Goal: Task Accomplishment & Management: Use online tool/utility

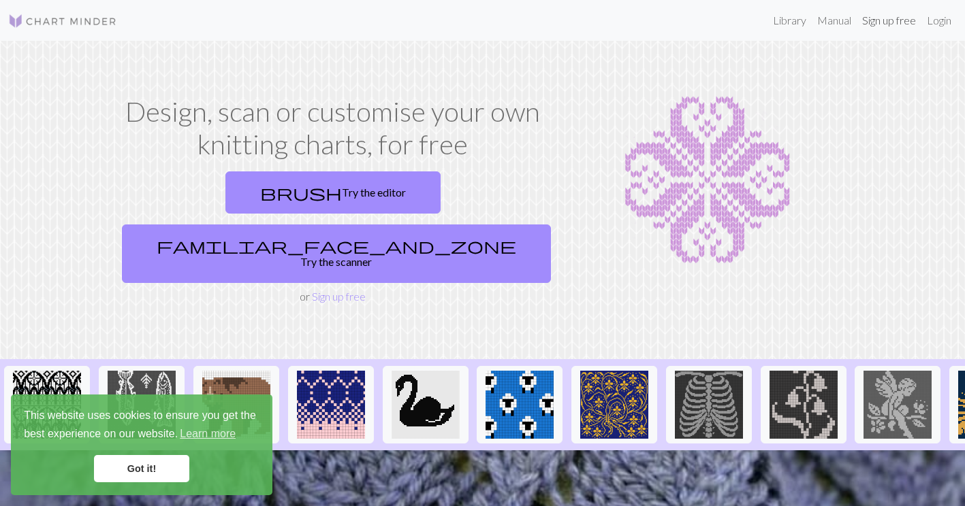
click at [882, 20] on link "Sign up free" at bounding box center [888, 20] width 65 height 27
click at [937, 25] on link "Login" at bounding box center [938, 20] width 35 height 27
click at [163, 459] on link "Got it!" at bounding box center [141, 468] width 95 height 27
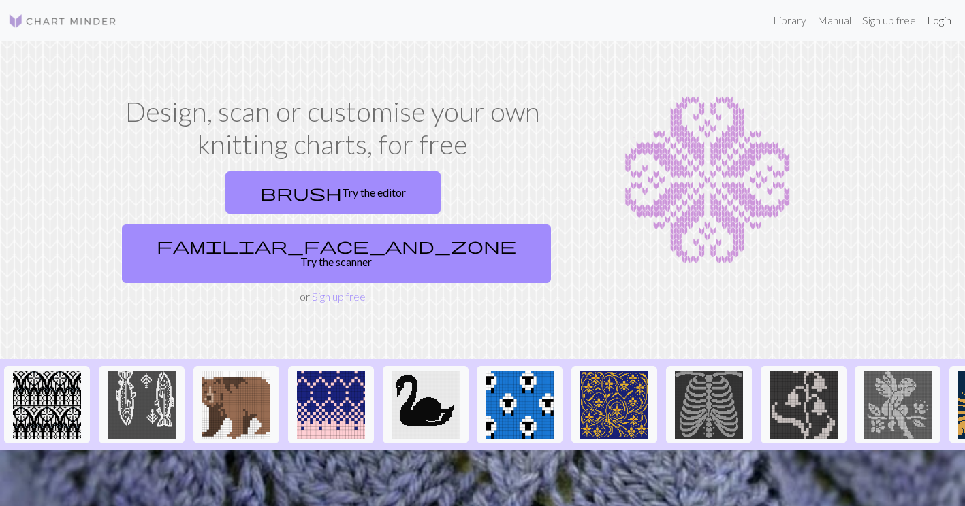
click at [941, 22] on link "Login" at bounding box center [938, 20] width 35 height 27
click at [329, 290] on link "Sign up free" at bounding box center [339, 296] width 54 height 13
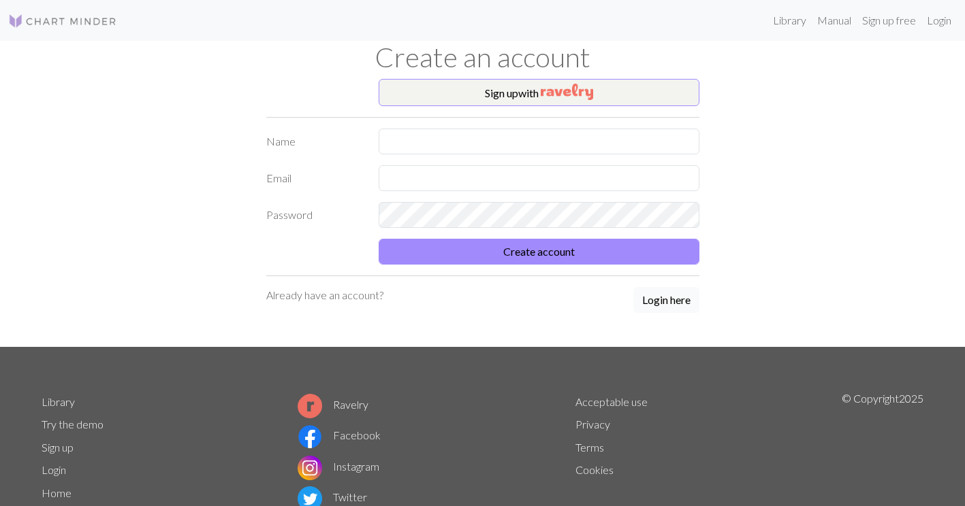
click at [659, 306] on button "Login here" at bounding box center [666, 300] width 66 height 26
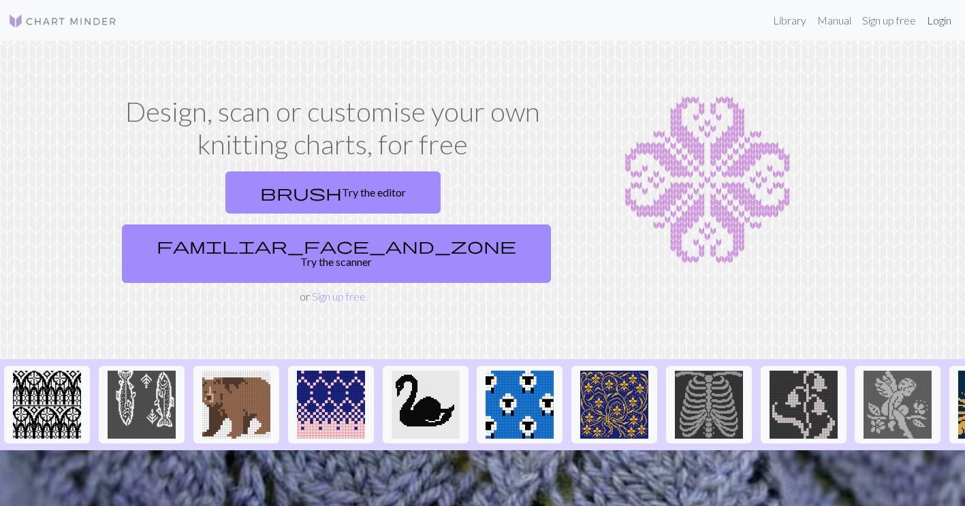
click at [933, 21] on link "Login" at bounding box center [938, 20] width 35 height 27
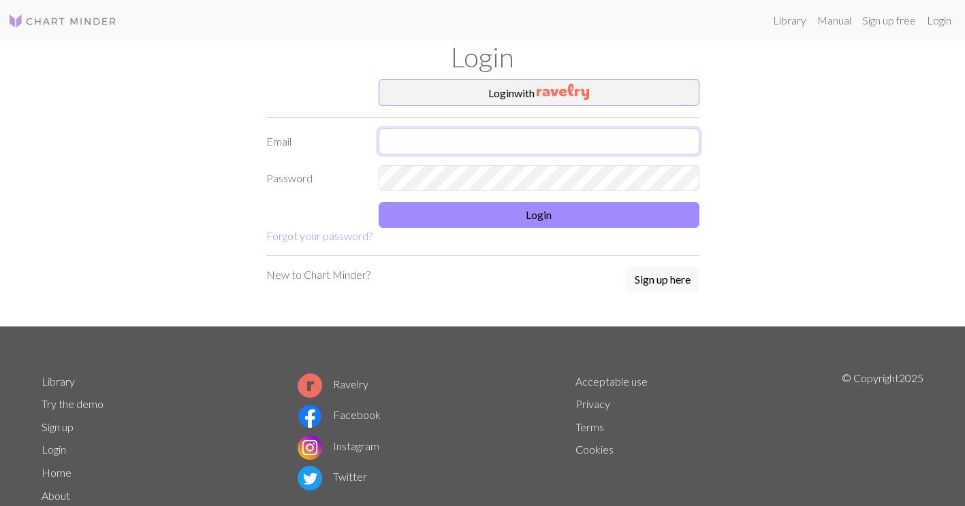
click at [543, 140] on input "text" at bounding box center [538, 142] width 321 height 26
type input "[EMAIL_ADDRESS][DOMAIN_NAME]"
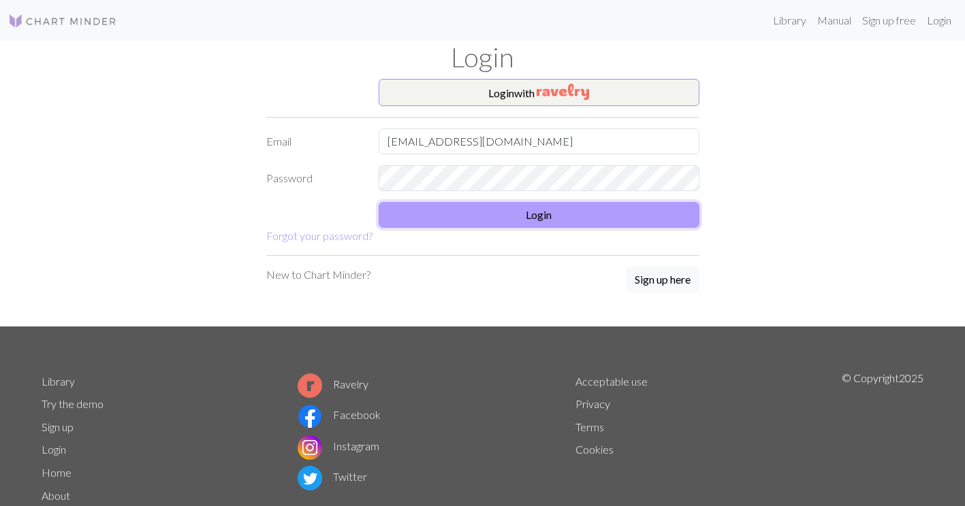
click at [507, 210] on button "Login" at bounding box center [538, 215] width 321 height 26
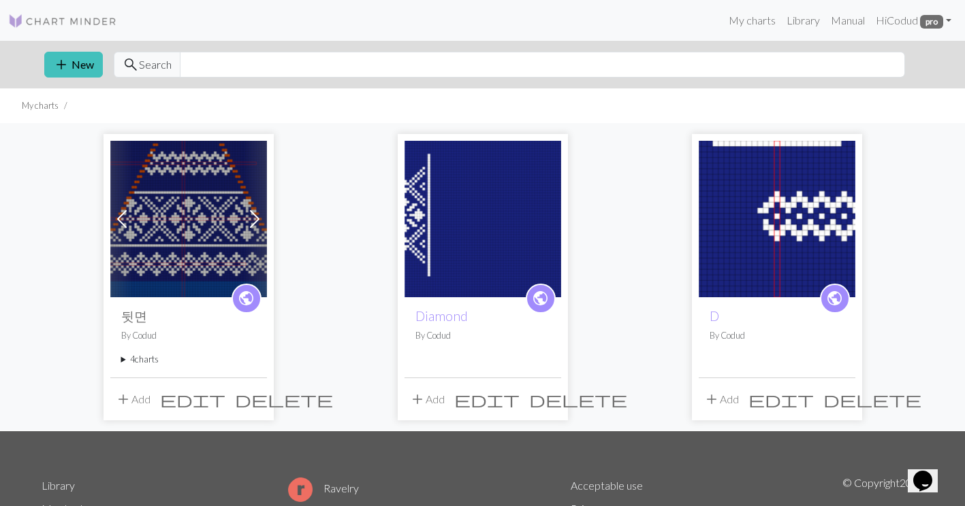
click at [140, 361] on summary "4 charts" at bounding box center [188, 359] width 135 height 13
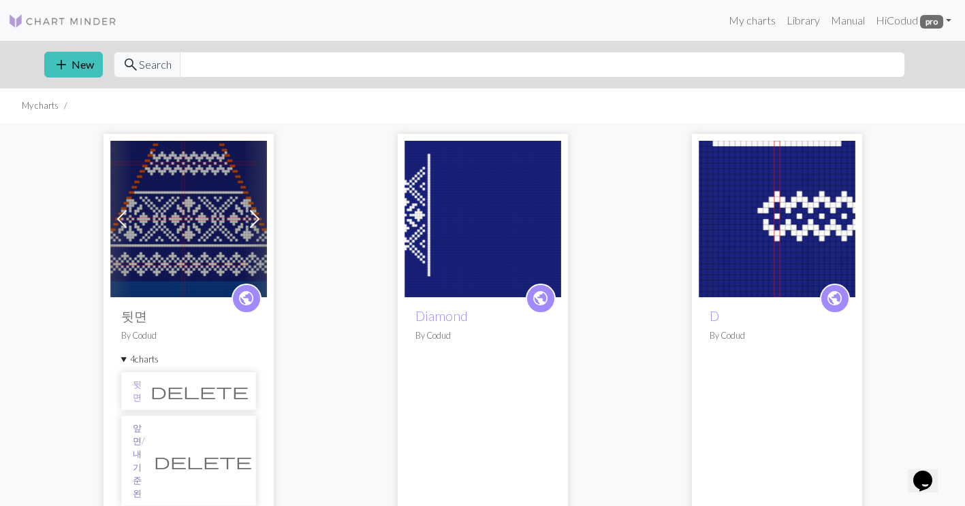
click at [145, 436] on link "앞면/내기준 왼" at bounding box center [139, 461] width 12 height 78
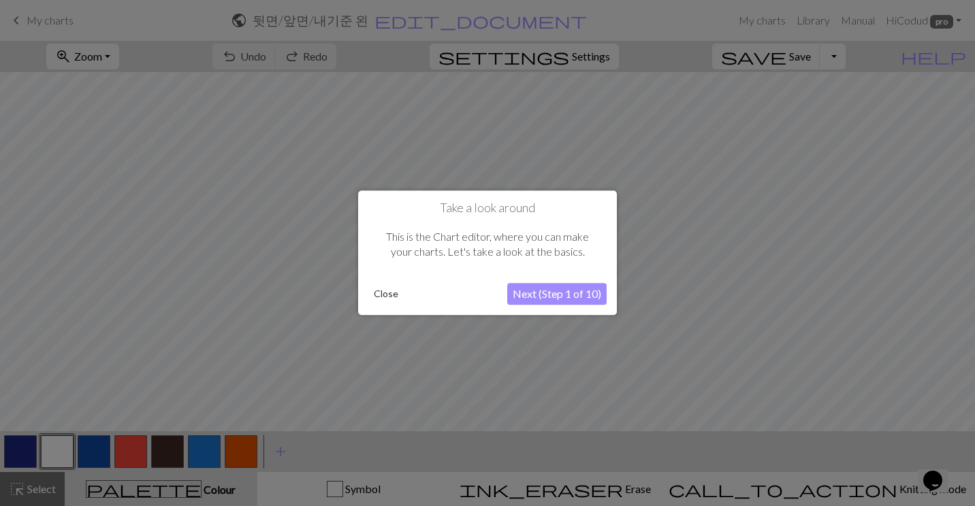
click at [387, 295] on button "Close" at bounding box center [385, 295] width 35 height 20
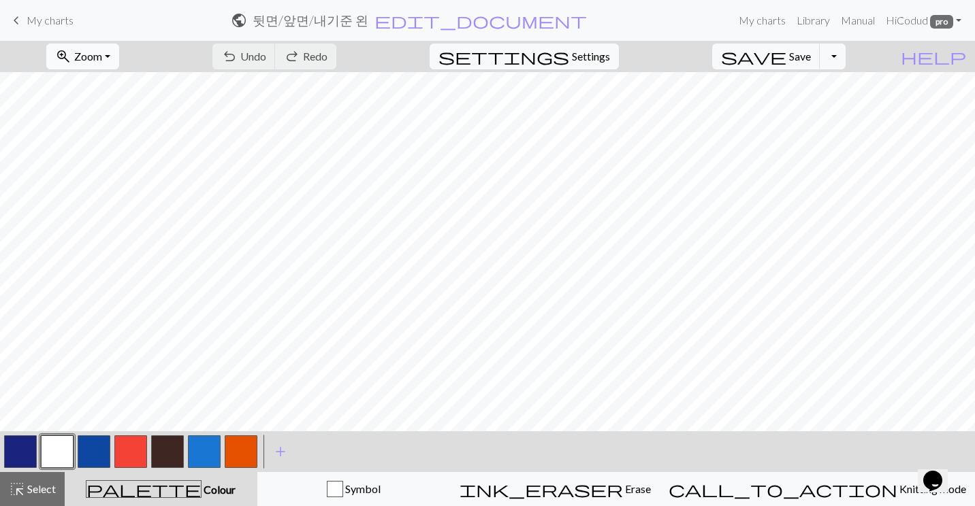
click at [102, 60] on span "Zoom" at bounding box center [88, 56] width 28 height 13
click at [126, 154] on button "50%" at bounding box center [101, 163] width 108 height 22
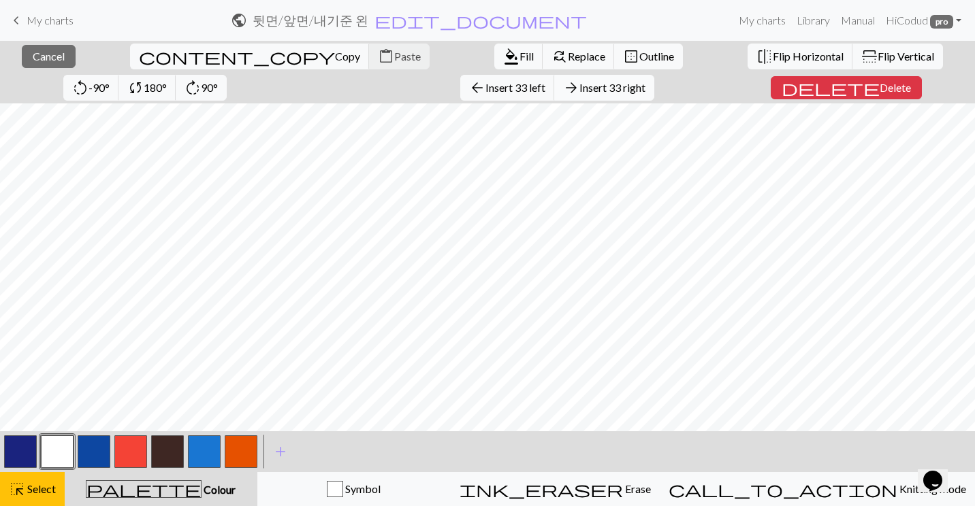
click at [579, 83] on span "Insert 33 right" at bounding box center [612, 87] width 66 height 13
click at [581, 89] on span "Insert 1 right" at bounding box center [611, 87] width 60 height 13
click at [581, 84] on span "Insert 1 right" at bounding box center [611, 87] width 60 height 13
click at [335, 55] on span "Copy" at bounding box center [347, 56] width 25 height 13
click at [394, 56] on span "Paste" at bounding box center [407, 56] width 27 height 13
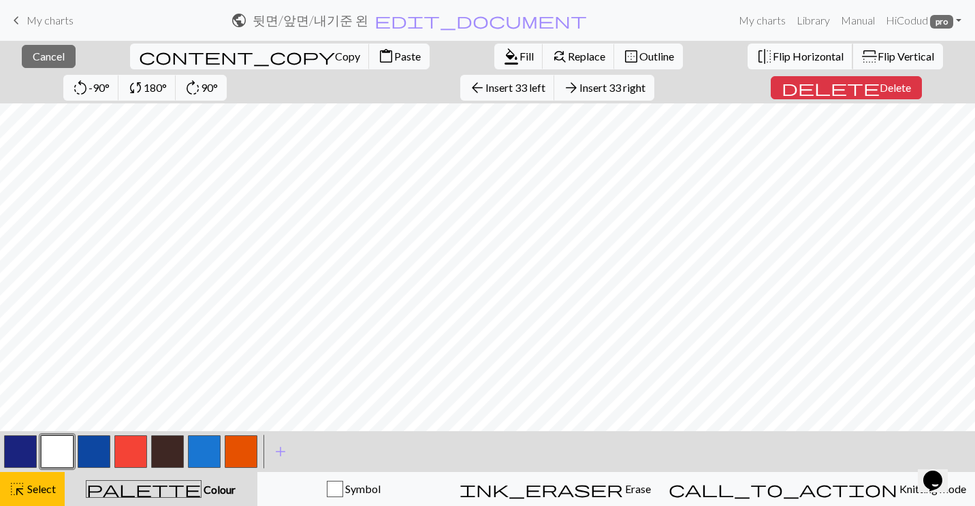
click at [773, 62] on span "Flip Horizontal" at bounding box center [808, 56] width 71 height 13
click at [44, 59] on span "Cancel" at bounding box center [49, 56] width 32 height 13
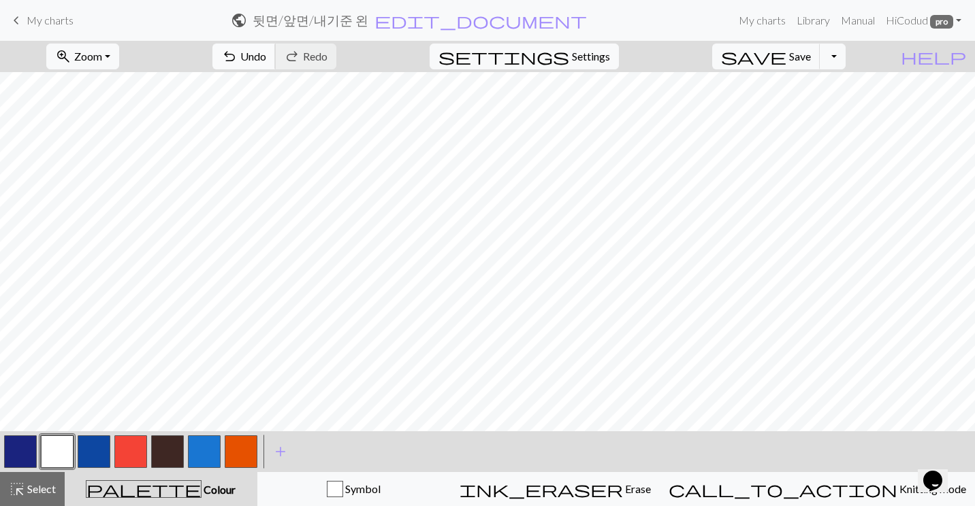
click at [266, 56] on span "Undo" at bounding box center [253, 56] width 26 height 13
click at [238, 59] on span "undo" at bounding box center [229, 56] width 16 height 19
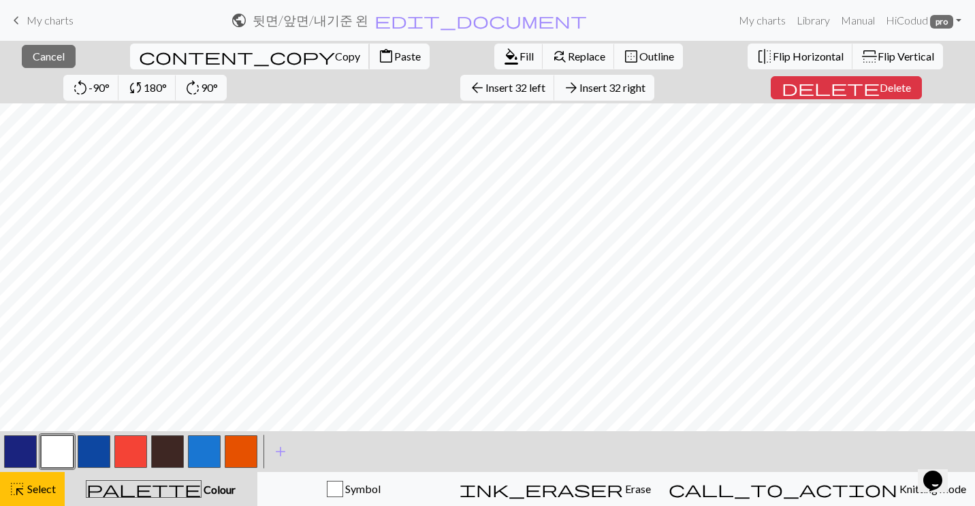
click at [335, 54] on span "Copy" at bounding box center [347, 56] width 25 height 13
click at [369, 47] on button "content_paste Paste" at bounding box center [399, 57] width 61 height 26
click at [773, 59] on span "Flip Horizontal" at bounding box center [808, 56] width 71 height 13
click at [56, 60] on span "Cancel" at bounding box center [49, 56] width 32 height 13
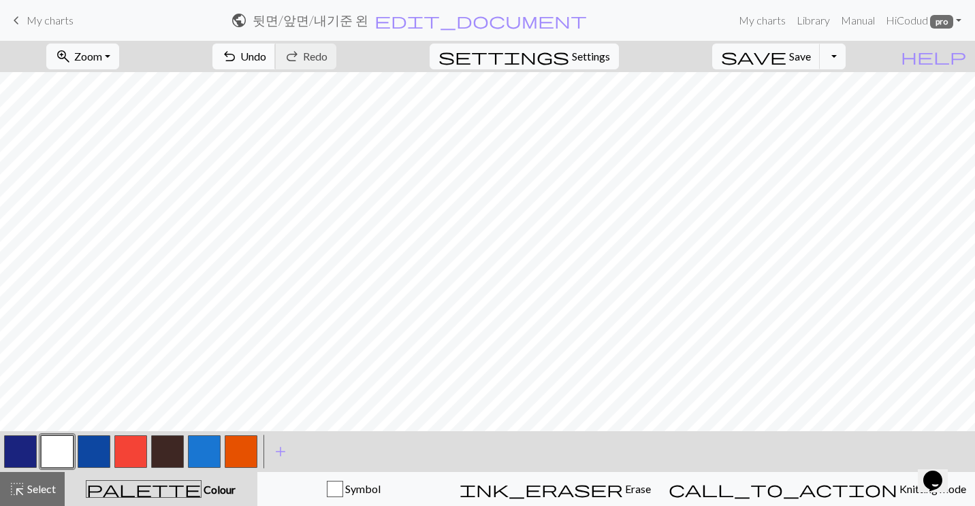
click at [266, 59] on span "Undo" at bounding box center [253, 56] width 26 height 13
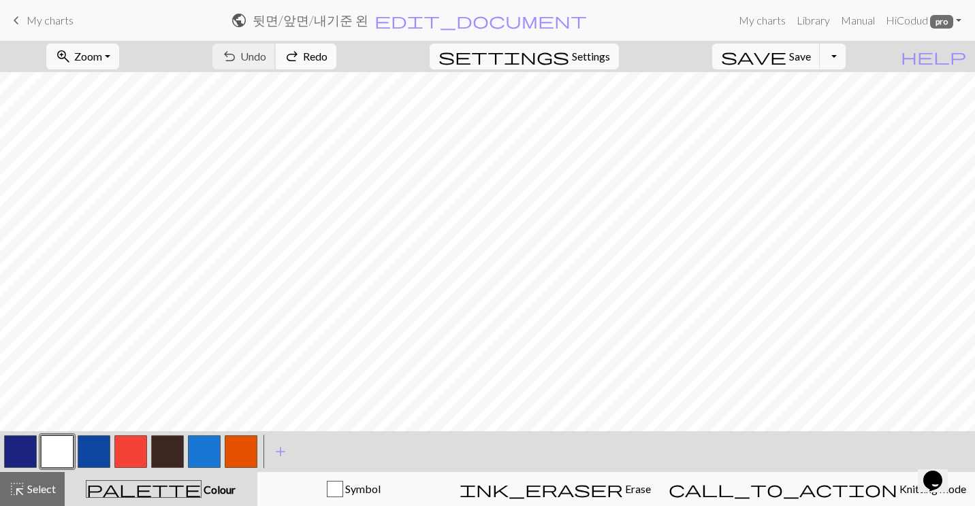
click at [324, 59] on div "undo Undo Undo redo Redo Redo" at bounding box center [274, 56] width 144 height 31
click at [327, 52] on span "Redo" at bounding box center [315, 56] width 25 height 13
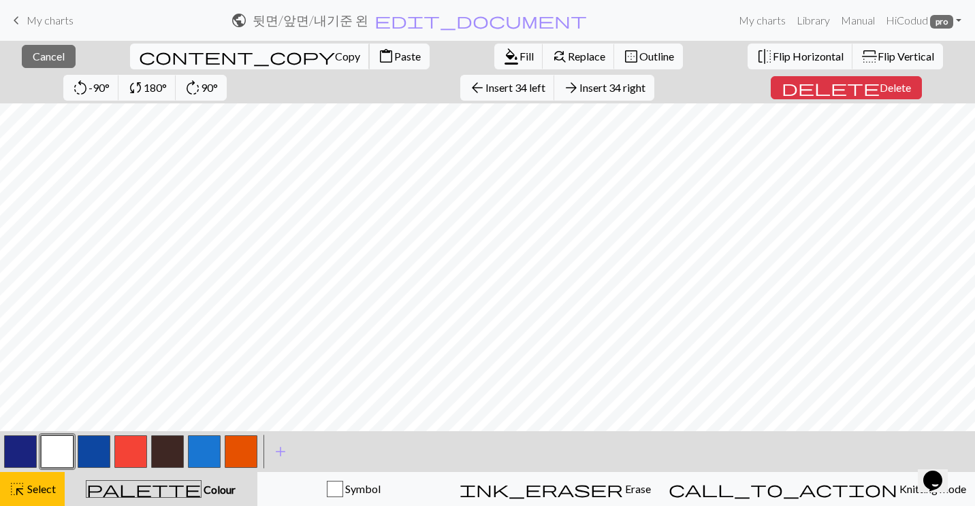
click at [335, 55] on span "Copy" at bounding box center [347, 56] width 25 height 13
click at [614, 46] on button "border_outer Outline" at bounding box center [648, 57] width 69 height 26
click at [581, 87] on span "Insert 1 right" at bounding box center [611, 87] width 60 height 13
click at [581, 93] on span "Insert 1 right" at bounding box center [611, 87] width 60 height 13
click at [369, 54] on button "content_paste Paste" at bounding box center [399, 57] width 61 height 26
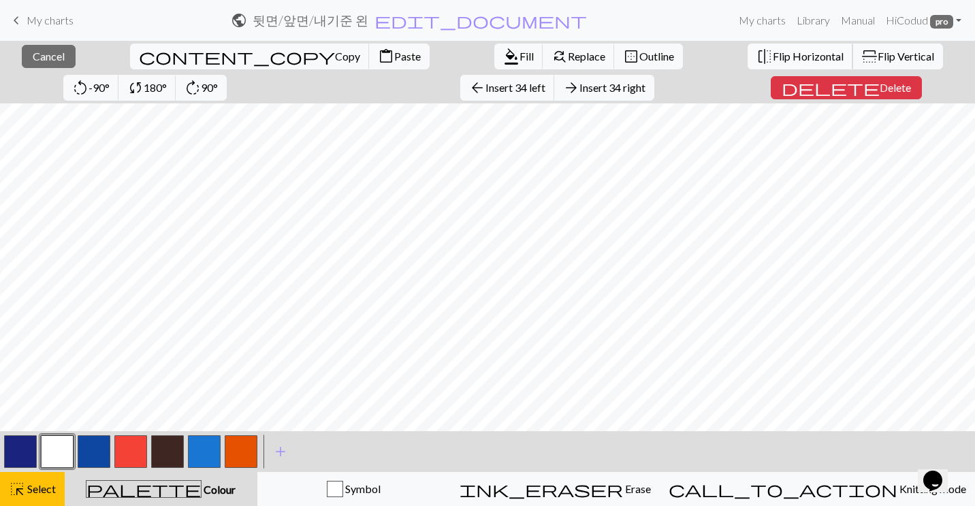
click at [747, 49] on button "flip Flip Horizontal" at bounding box center [800, 57] width 106 height 26
click at [639, 60] on span "Outline" at bounding box center [656, 56] width 35 height 13
click at [639, 62] on span "Outline" at bounding box center [656, 56] width 35 height 13
click at [52, 60] on span "Cancel" at bounding box center [49, 56] width 32 height 13
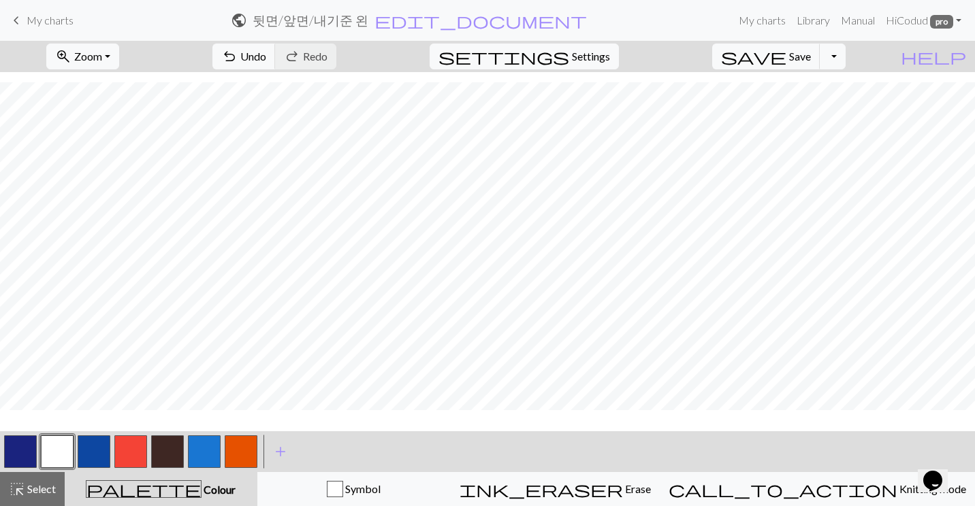
scroll to position [127, 0]
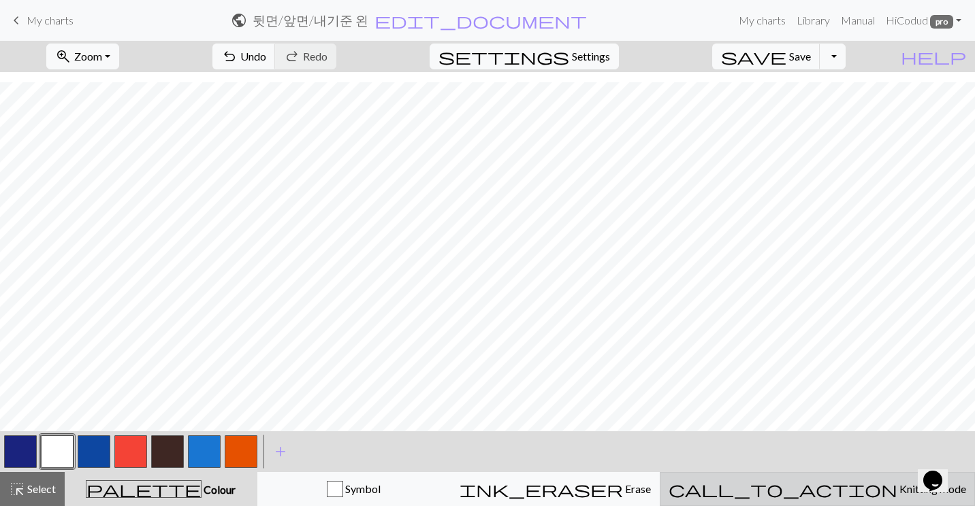
click at [897, 483] on span "Knitting mode" at bounding box center [931, 489] width 69 height 13
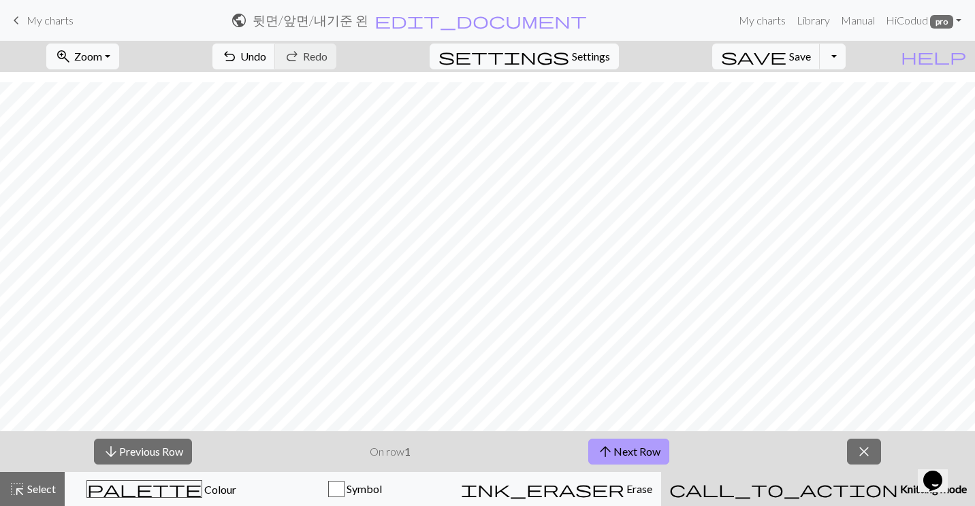
click at [636, 446] on button "arrow_upward Next Row" at bounding box center [628, 452] width 81 height 26
click at [635, 445] on button "arrow_upward Next Row" at bounding box center [628, 452] width 81 height 26
click at [138, 449] on button "arrow_downward Previous Row" at bounding box center [143, 452] width 98 height 26
click at [635, 453] on button "arrow_upward Next Row" at bounding box center [628, 452] width 81 height 26
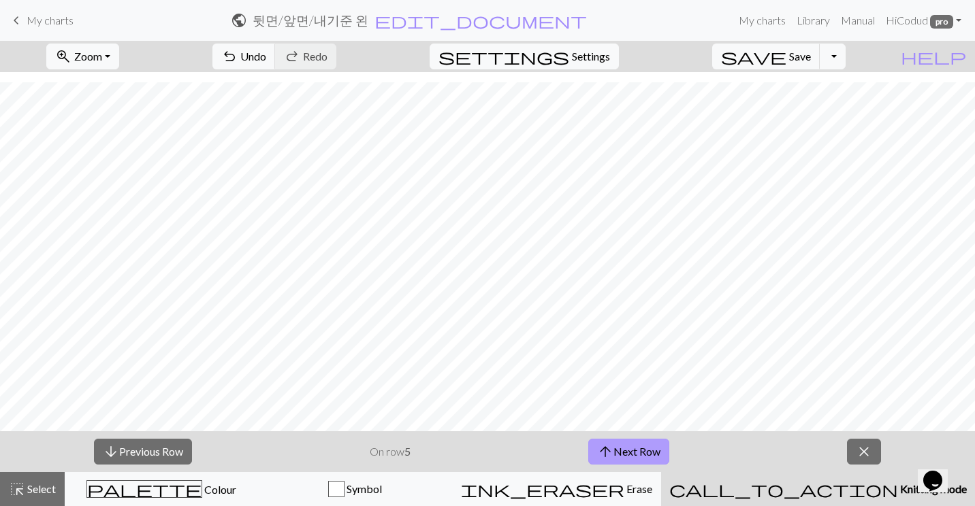
click at [635, 453] on button "arrow_upward Next Row" at bounding box center [628, 452] width 81 height 26
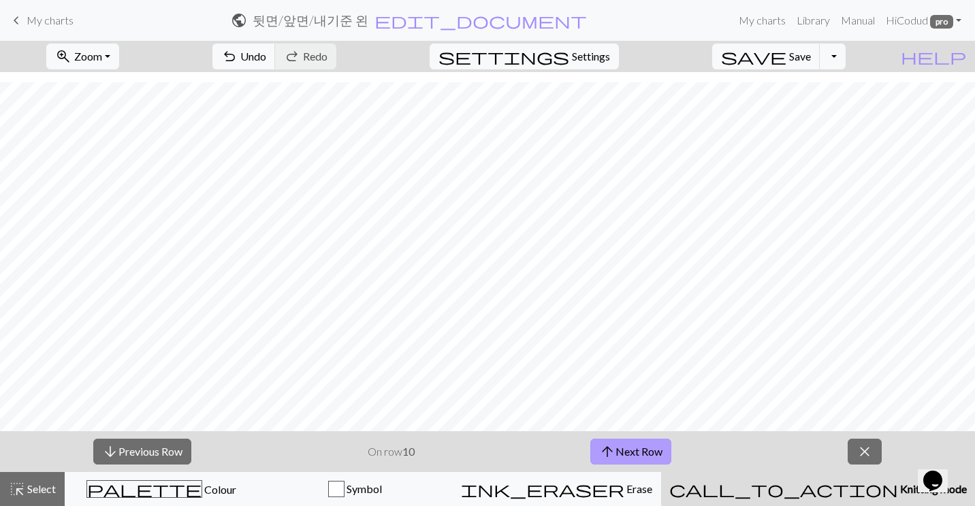
click at [635, 453] on button "arrow_upward Next Row" at bounding box center [630, 452] width 81 height 26
click at [102, 53] on span "Zoom" at bounding box center [88, 56] width 28 height 13
click at [127, 192] on button "100%" at bounding box center [101, 185] width 108 height 22
click at [621, 442] on button "arrow_upward Next Row" at bounding box center [630, 452] width 81 height 26
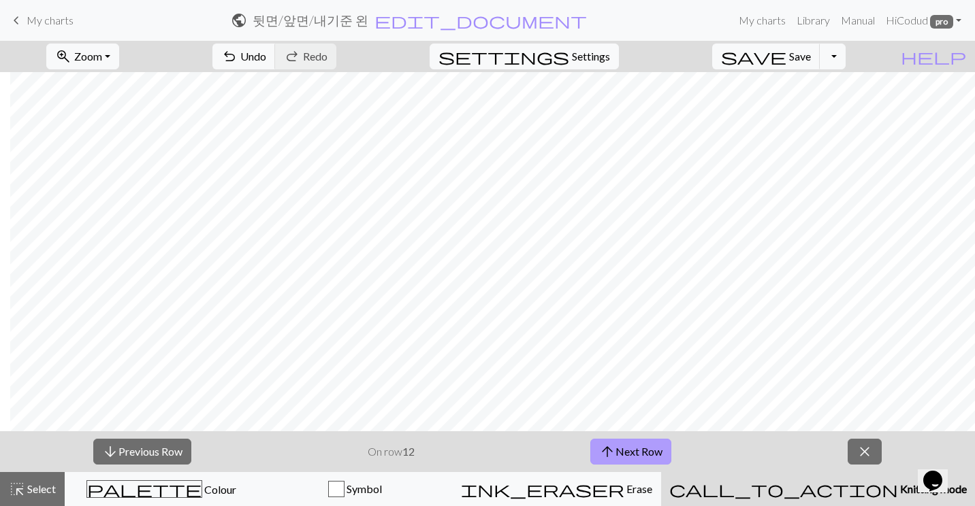
click at [621, 442] on button "arrow_upward Next Row" at bounding box center [630, 452] width 81 height 26
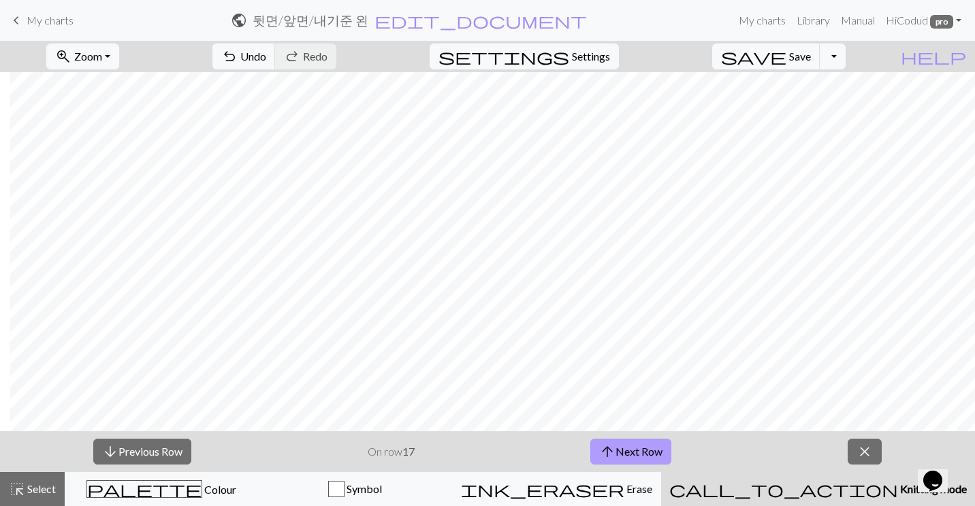
click at [624, 445] on button "arrow_upward Next Row" at bounding box center [630, 452] width 81 height 26
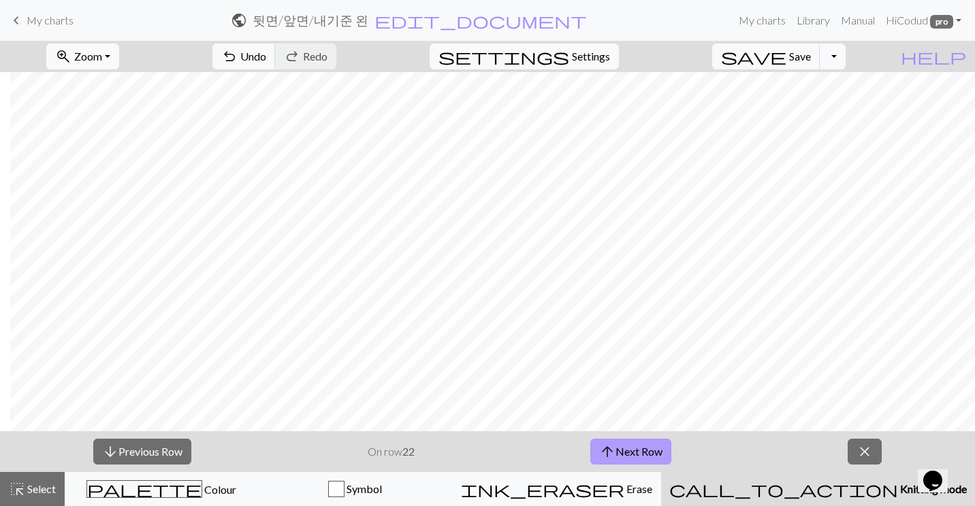
click at [624, 445] on button "arrow_upward Next Row" at bounding box center [630, 452] width 81 height 26
click at [626, 444] on button "arrow_upward Next Row" at bounding box center [630, 452] width 81 height 26
click at [641, 457] on button "arrow_upward Next Row" at bounding box center [630, 452] width 81 height 26
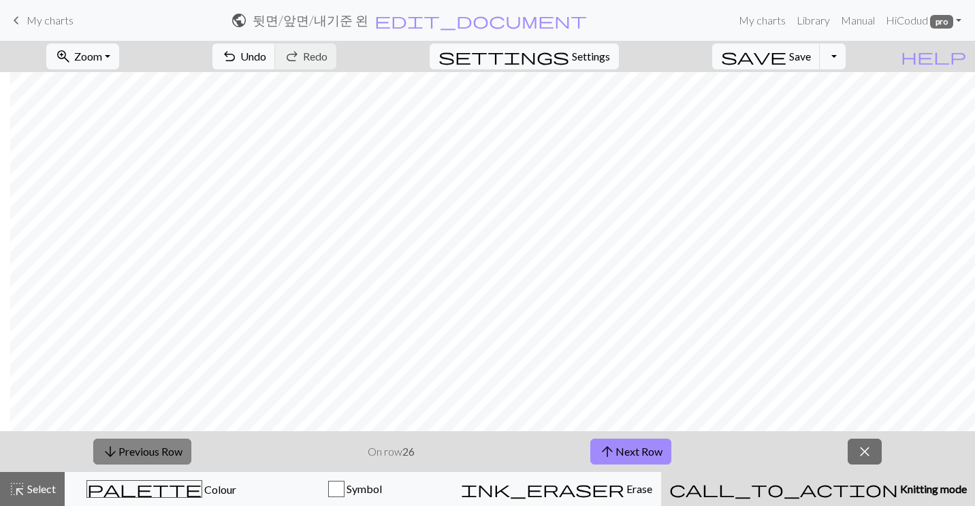
click at [168, 442] on button "arrow_downward Previous Row" at bounding box center [142, 452] width 98 height 26
click at [612, 457] on span "arrow_upward" at bounding box center [607, 451] width 16 height 19
click at [611, 461] on span "arrow_upward" at bounding box center [607, 451] width 16 height 19
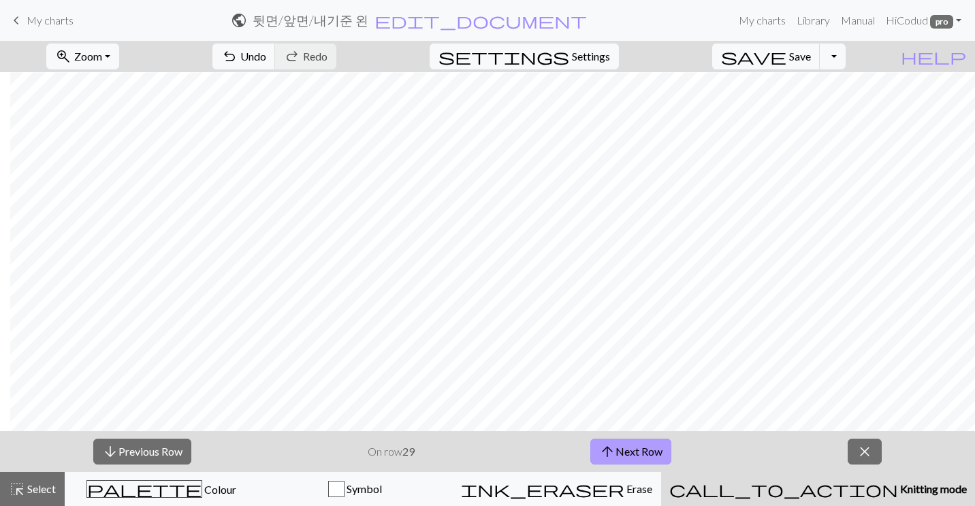
click at [611, 461] on span "arrow_upward" at bounding box center [607, 451] width 16 height 19
click at [648, 455] on button "arrow_upward Next Row" at bounding box center [630, 452] width 81 height 26
click at [590, 439] on button "arrow_upward Next Row" at bounding box center [630, 452] width 81 height 26
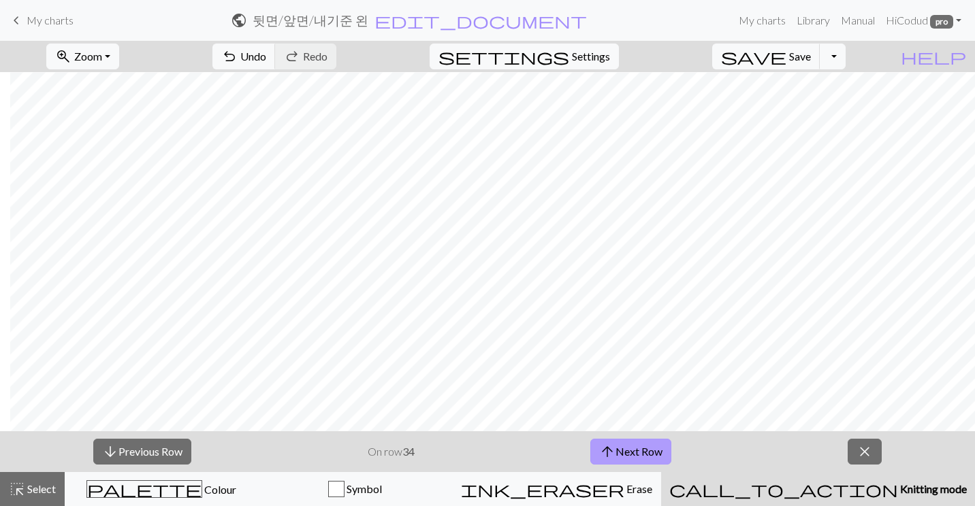
click at [590, 439] on button "arrow_upward Next Row" at bounding box center [630, 452] width 81 height 26
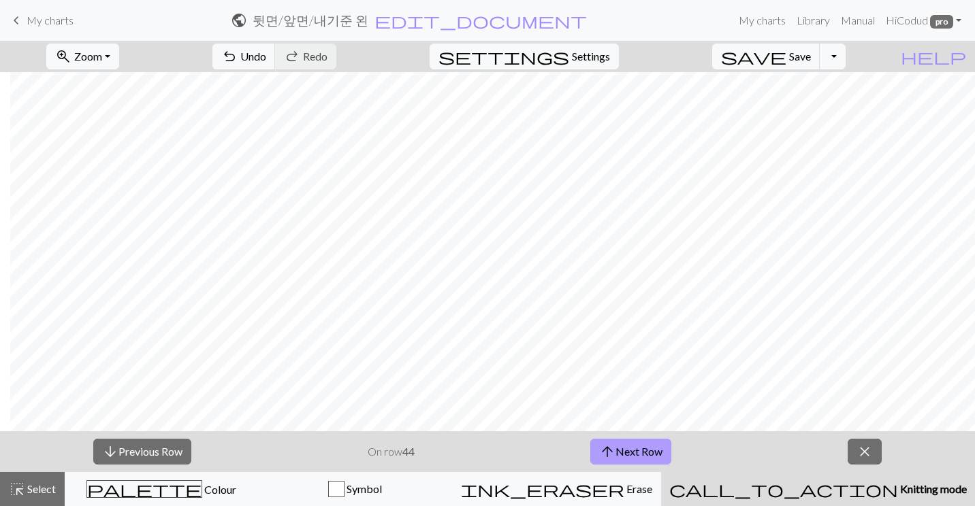
click at [590, 439] on button "arrow_upward Next Row" at bounding box center [630, 452] width 81 height 26
click at [611, 443] on span "arrow_upward" at bounding box center [607, 451] width 16 height 19
